Goal: Task Accomplishment & Management: Use online tool/utility

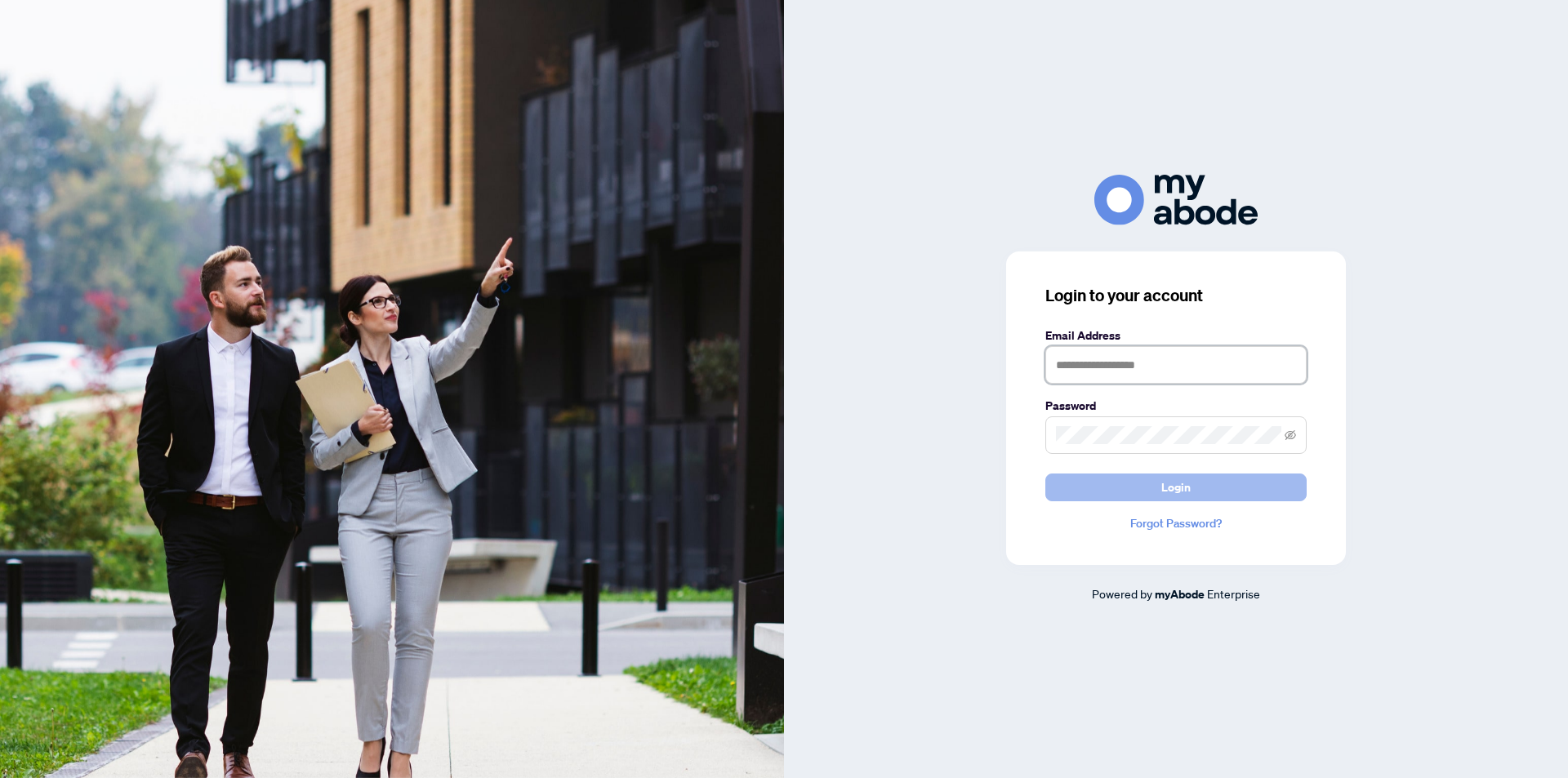
type input "**********"
click at [1187, 490] on span "Login" at bounding box center [1176, 486] width 29 height 26
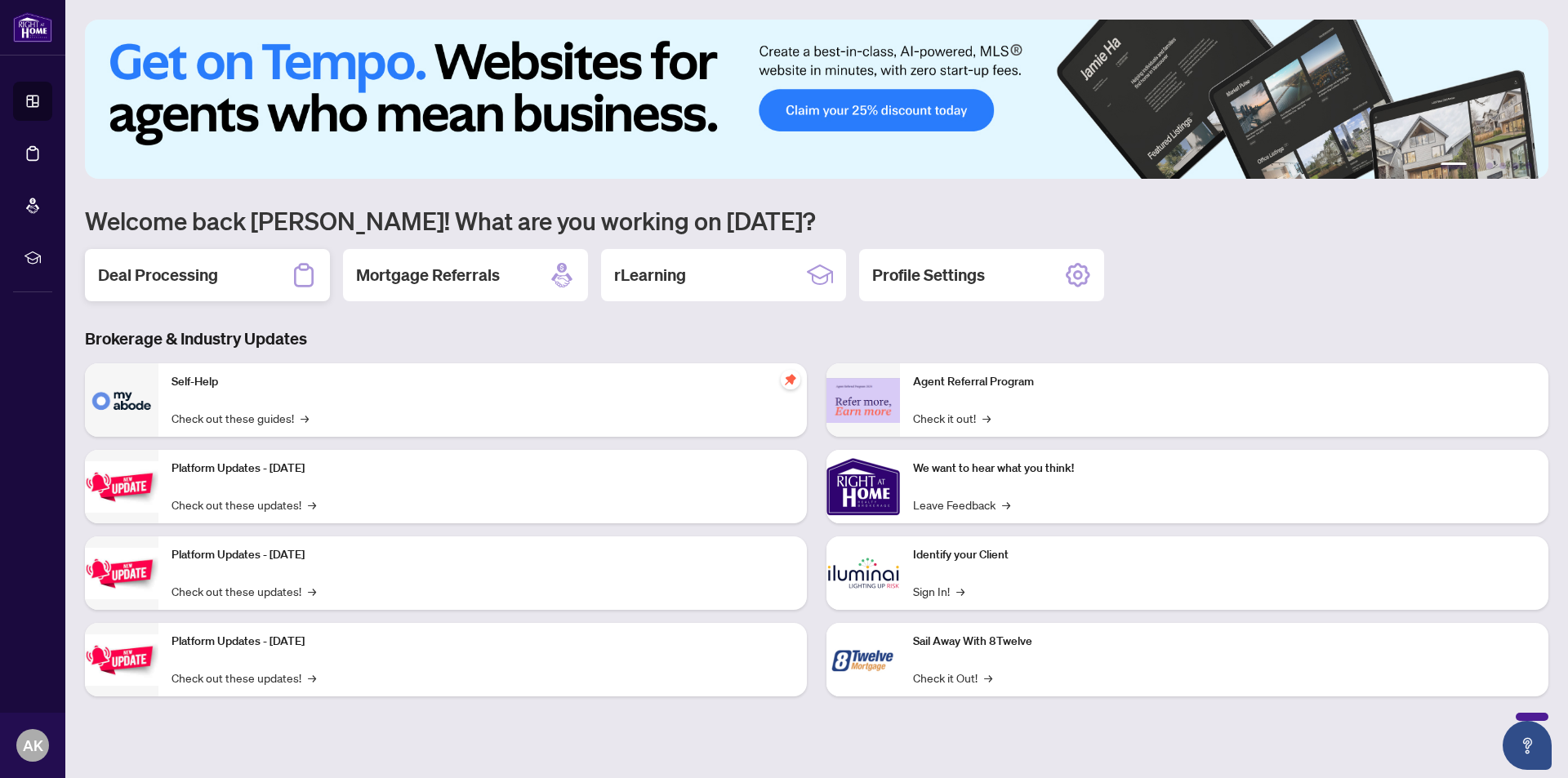
click at [173, 275] on h2 "Deal Processing" at bounding box center [158, 275] width 120 height 23
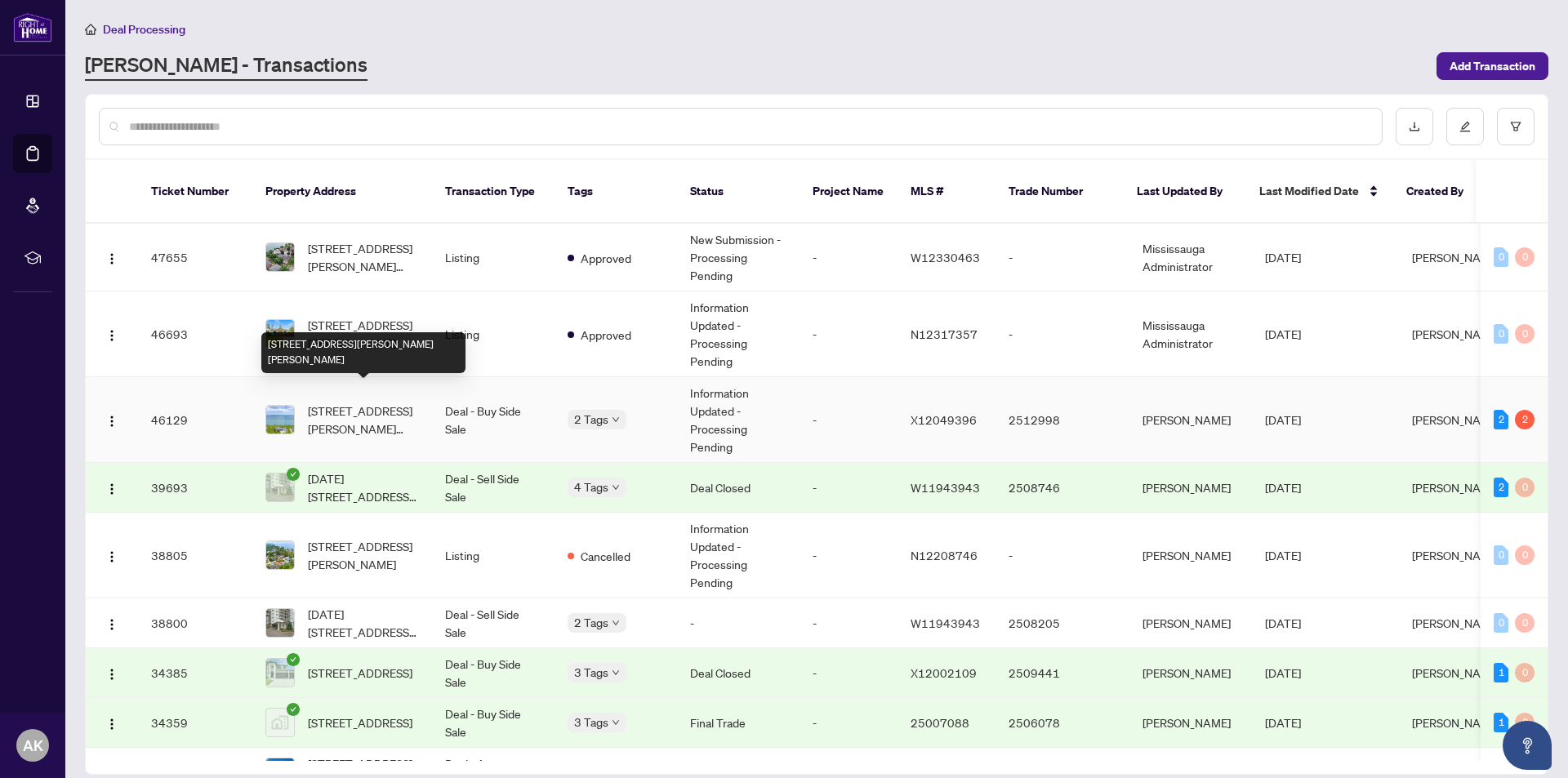
click at [363, 402] on span "[STREET_ADDRESS][PERSON_NAME][PERSON_NAME]" at bounding box center [363, 420] width 111 height 36
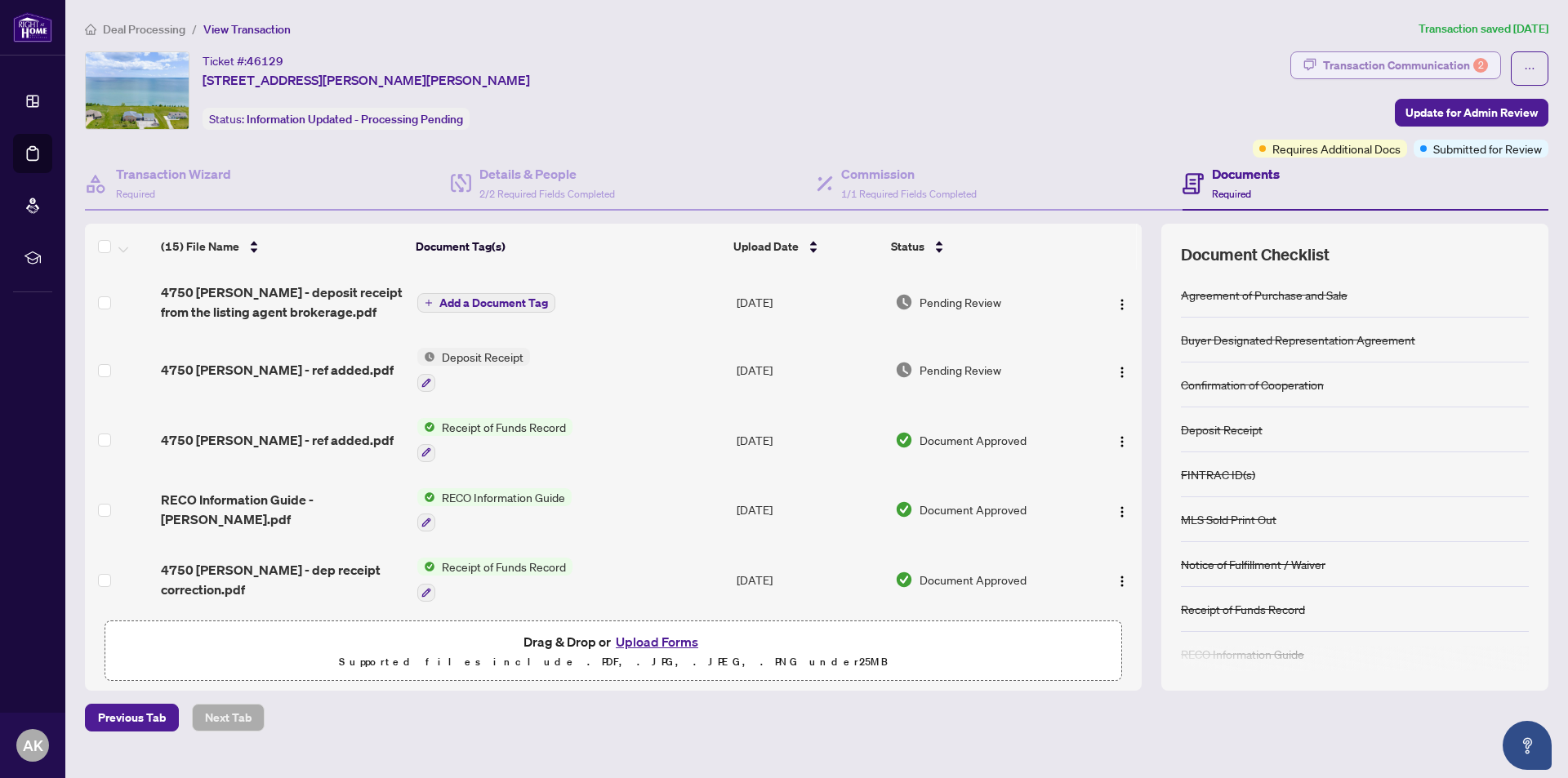
click at [1442, 65] on div "Transaction Communication 2" at bounding box center [1405, 65] width 165 height 26
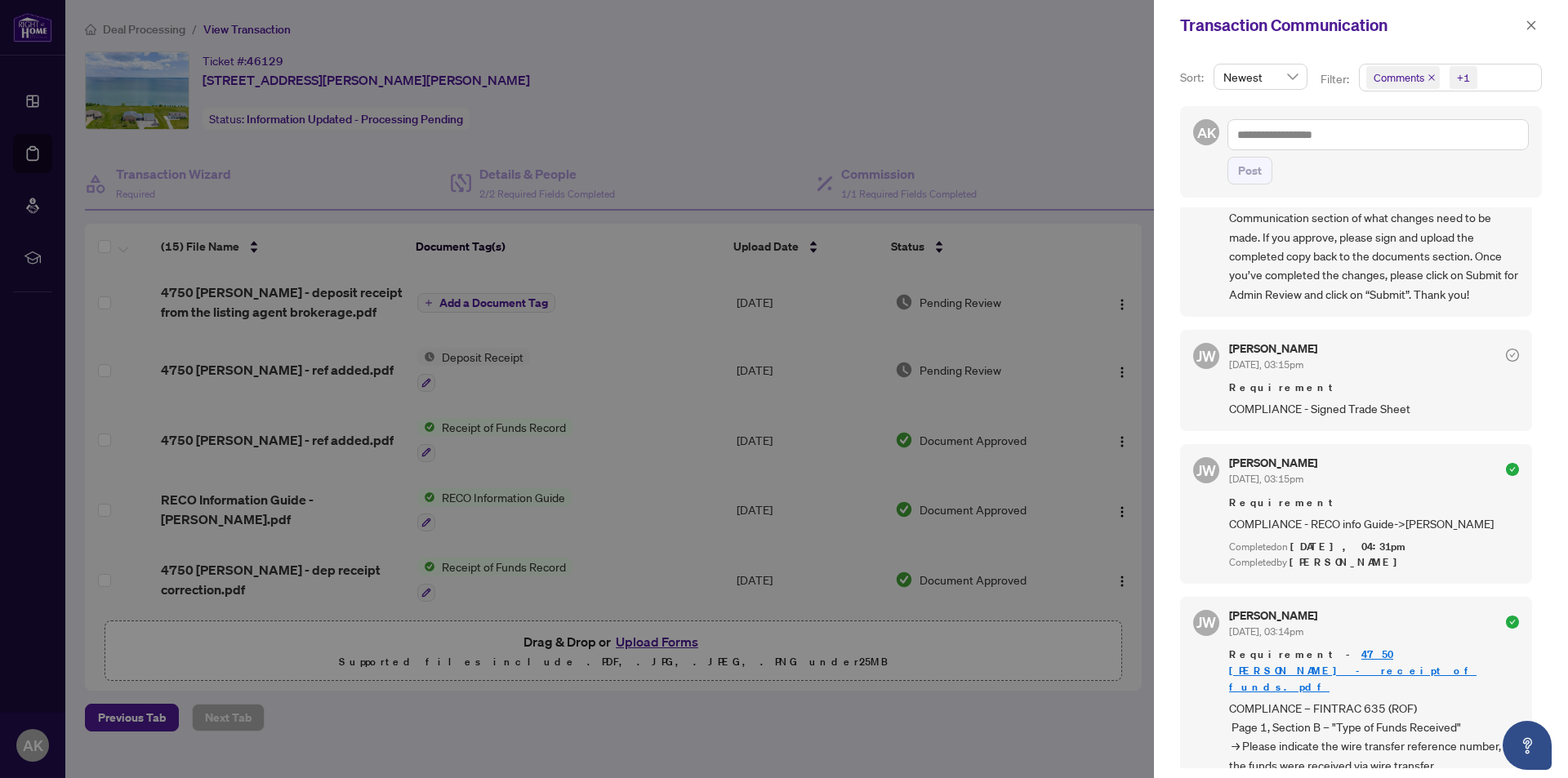
scroll to position [369, 0]
click at [1381, 642] on link "4750 [PERSON_NAME] - receipt of funds.pdf" at bounding box center [1352, 665] width 247 height 47
click at [1162, 177] on div "Sort: Newest Filter: Comments +1 AK Post AK [PERSON_NAME] [DATE], 08:12pm 4750 …" at bounding box center [1361, 414] width 414 height 728
click at [152, 716] on div at bounding box center [784, 389] width 1568 height 778
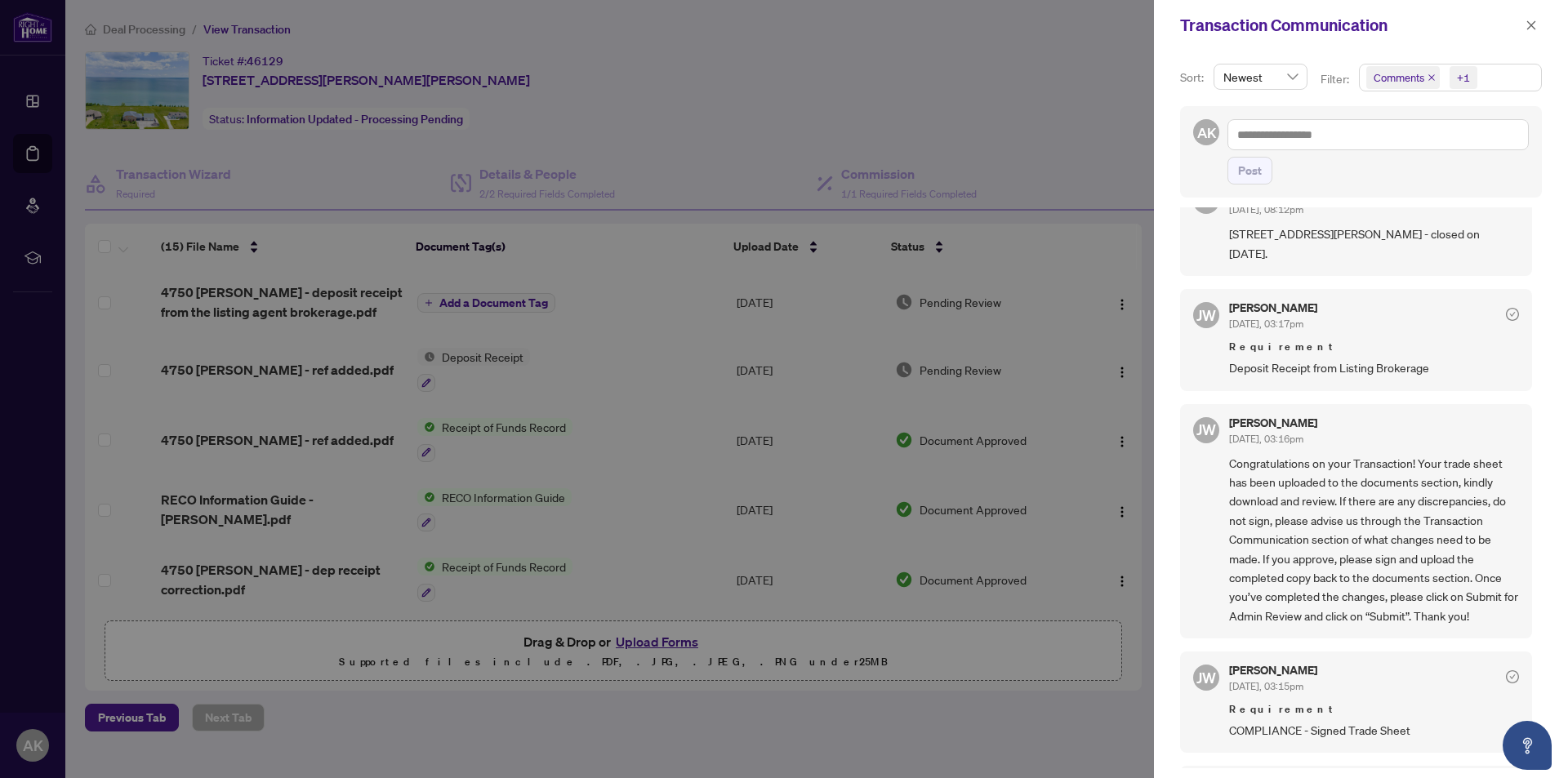
scroll to position [0, 0]
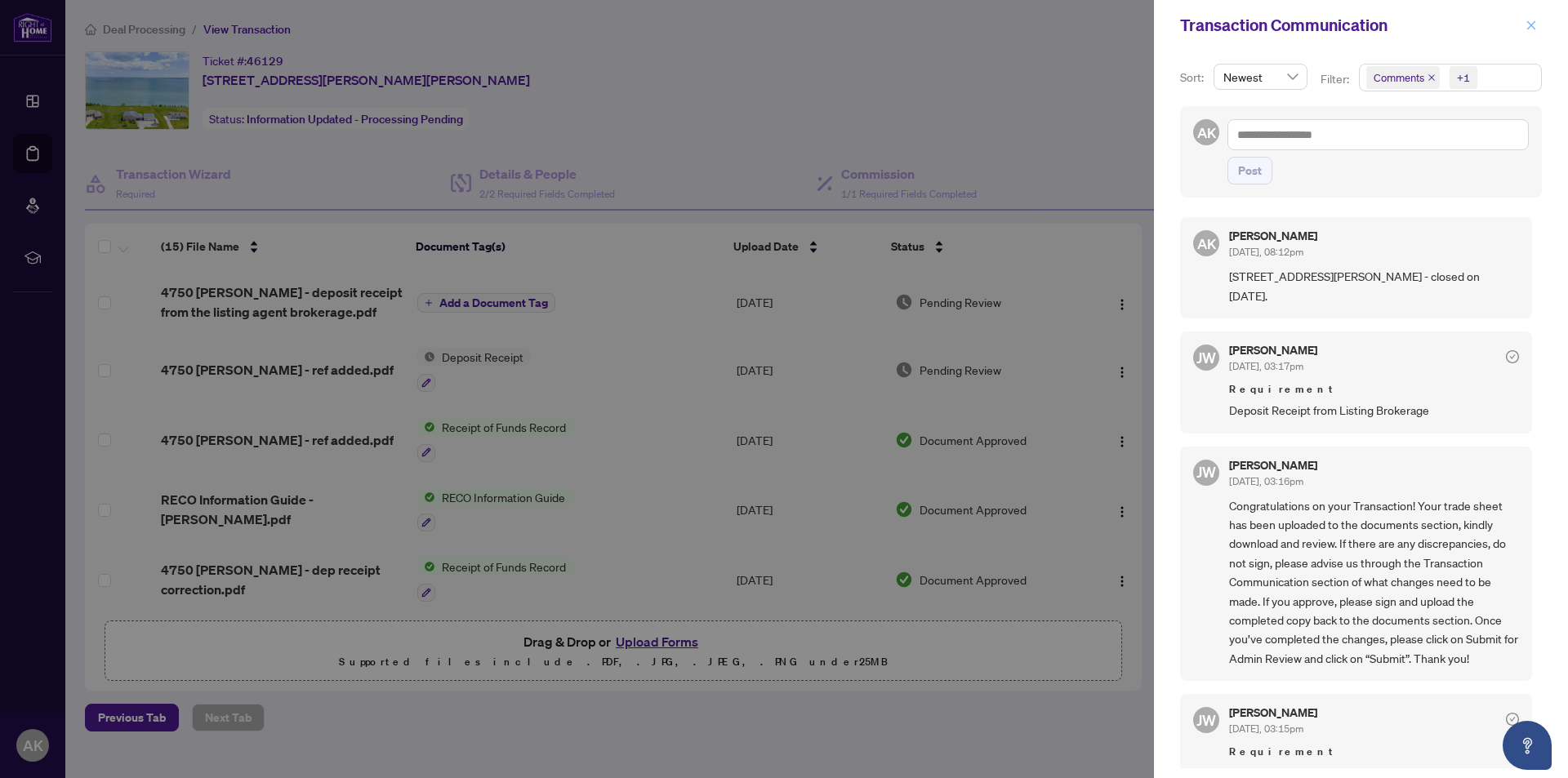
click at [1531, 22] on icon "close" at bounding box center [1531, 26] width 11 height 11
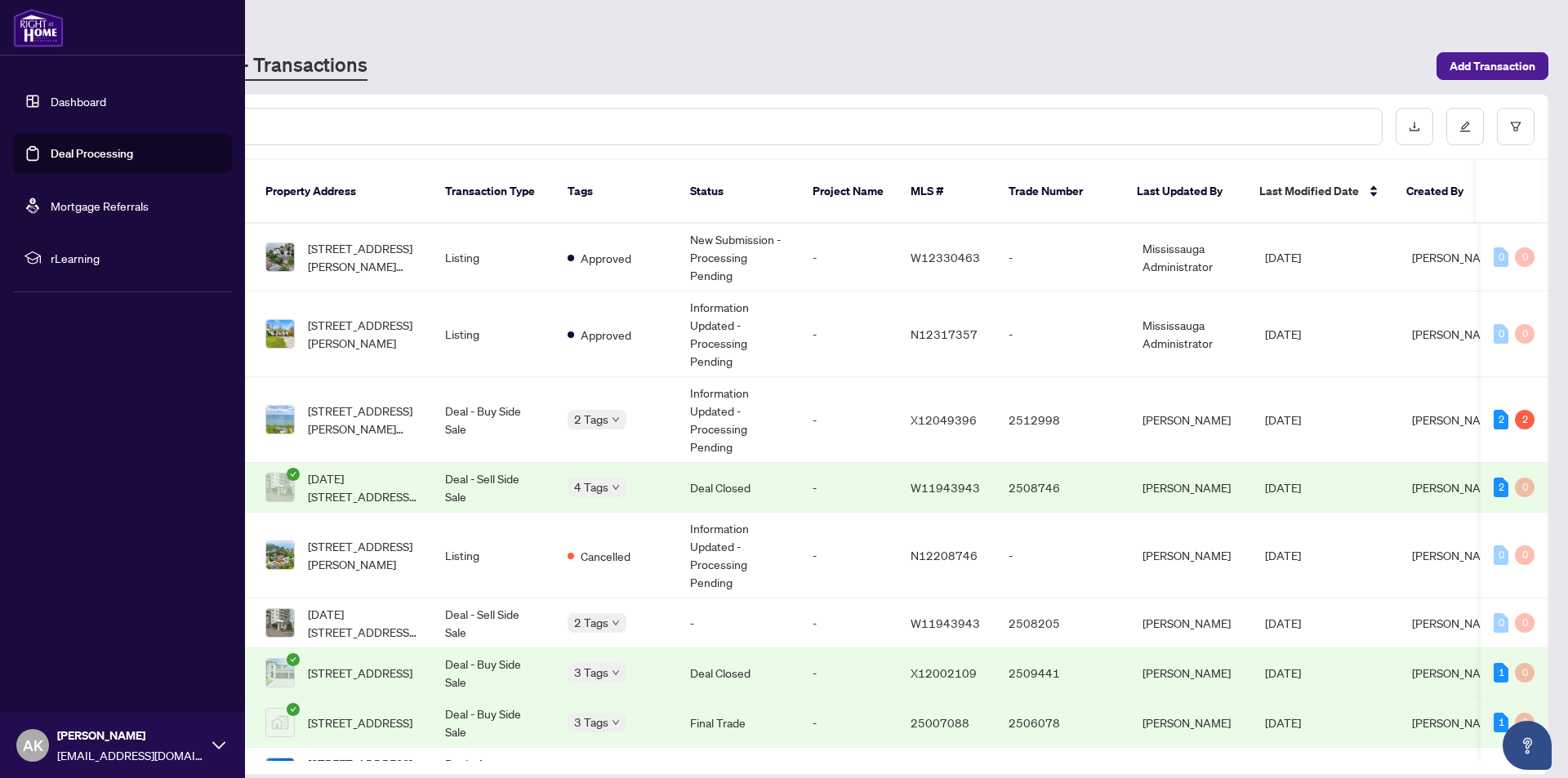
click at [215, 746] on icon at bounding box center [219, 746] width 13 height 13
click at [69, 653] on span "Logout" at bounding box center [66, 648] width 37 height 26
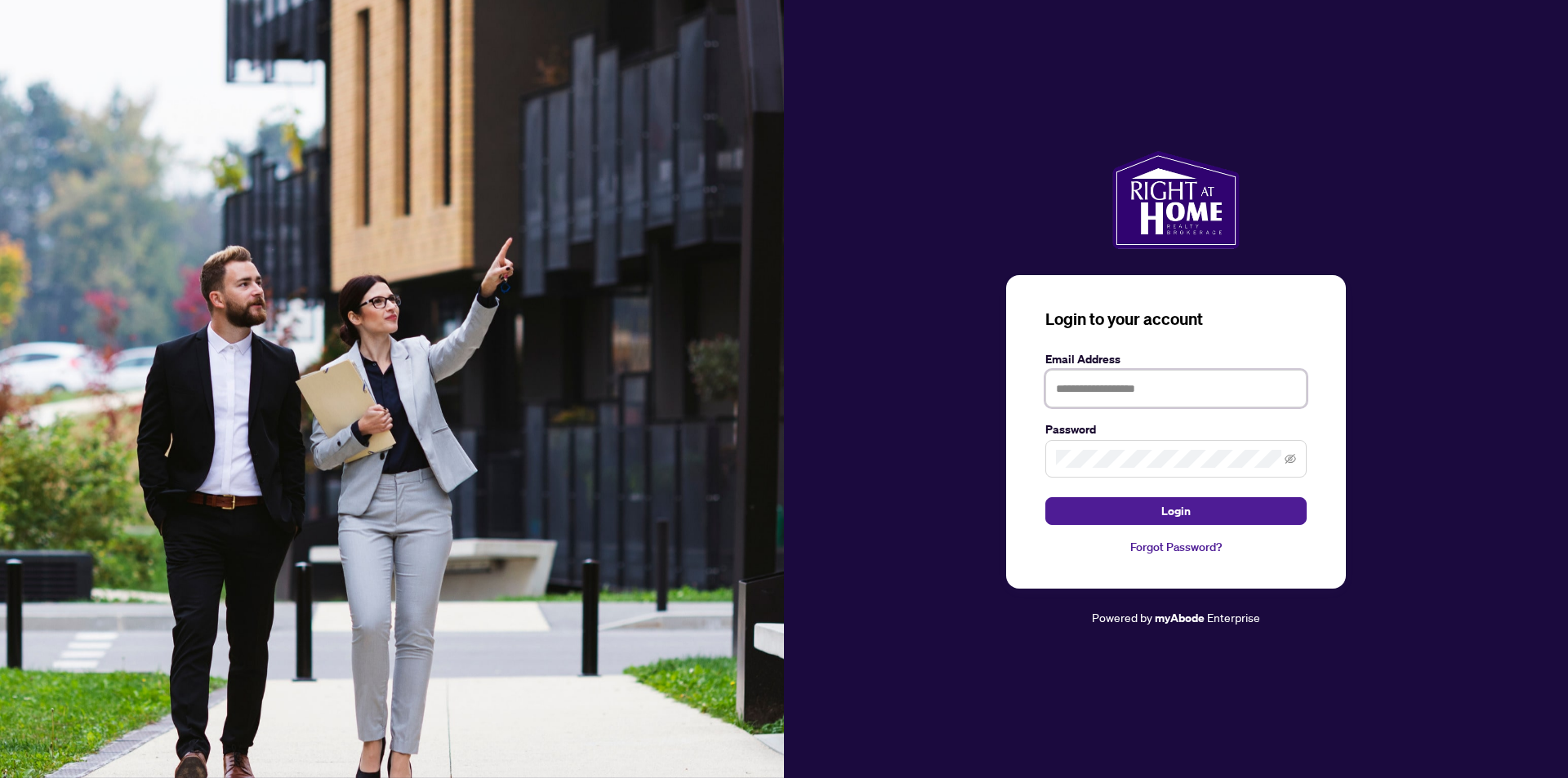
type input "**********"
